Goal: Task Accomplishment & Management: Complete application form

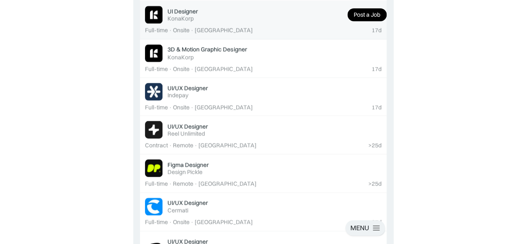
scroll to position [268, 0]
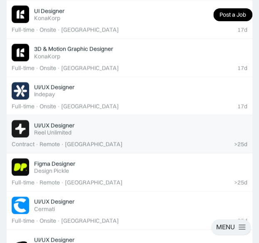
click at [90, 131] on div "UI/UX Designer Featured Reel Unlimited" at bounding box center [141, 129] width 214 height 15
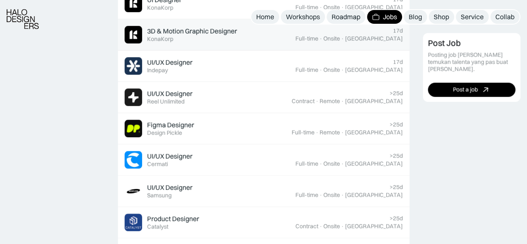
scroll to position [329, 0]
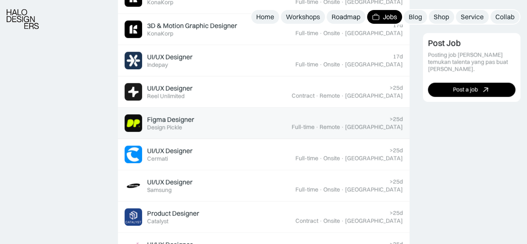
click at [177, 130] on div "Design Pickle" at bounding box center [164, 127] width 35 height 7
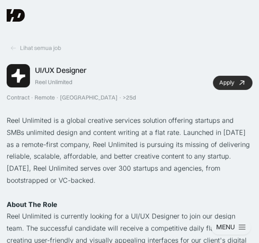
click at [222, 86] on link "Apply" at bounding box center [233, 83] width 40 height 14
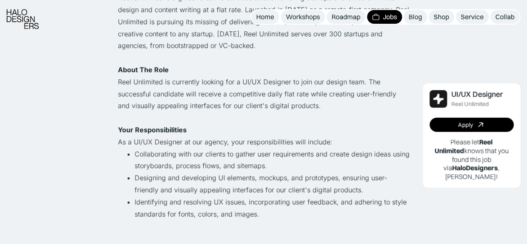
scroll to position [125, 0]
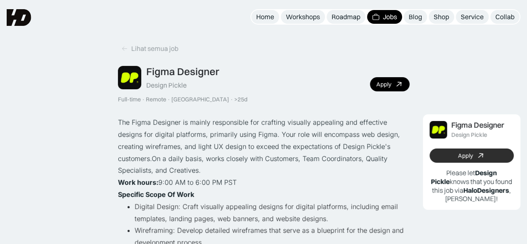
click at [468, 150] on link "Apply" at bounding box center [471, 155] width 85 height 14
